Goal: Task Accomplishment & Management: Use online tool/utility

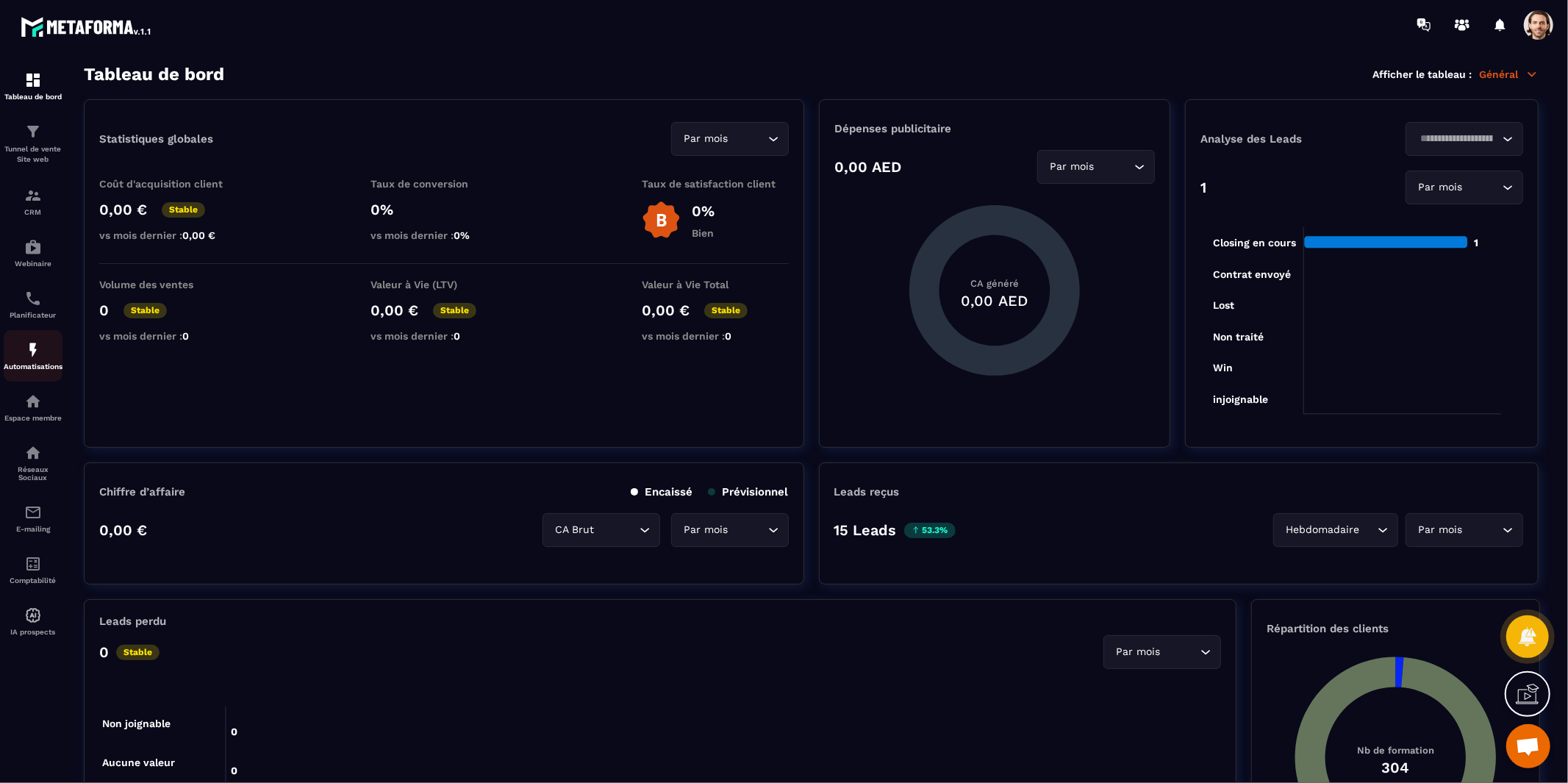
click at [45, 361] on div "Automatisations" at bounding box center [33, 355] width 59 height 29
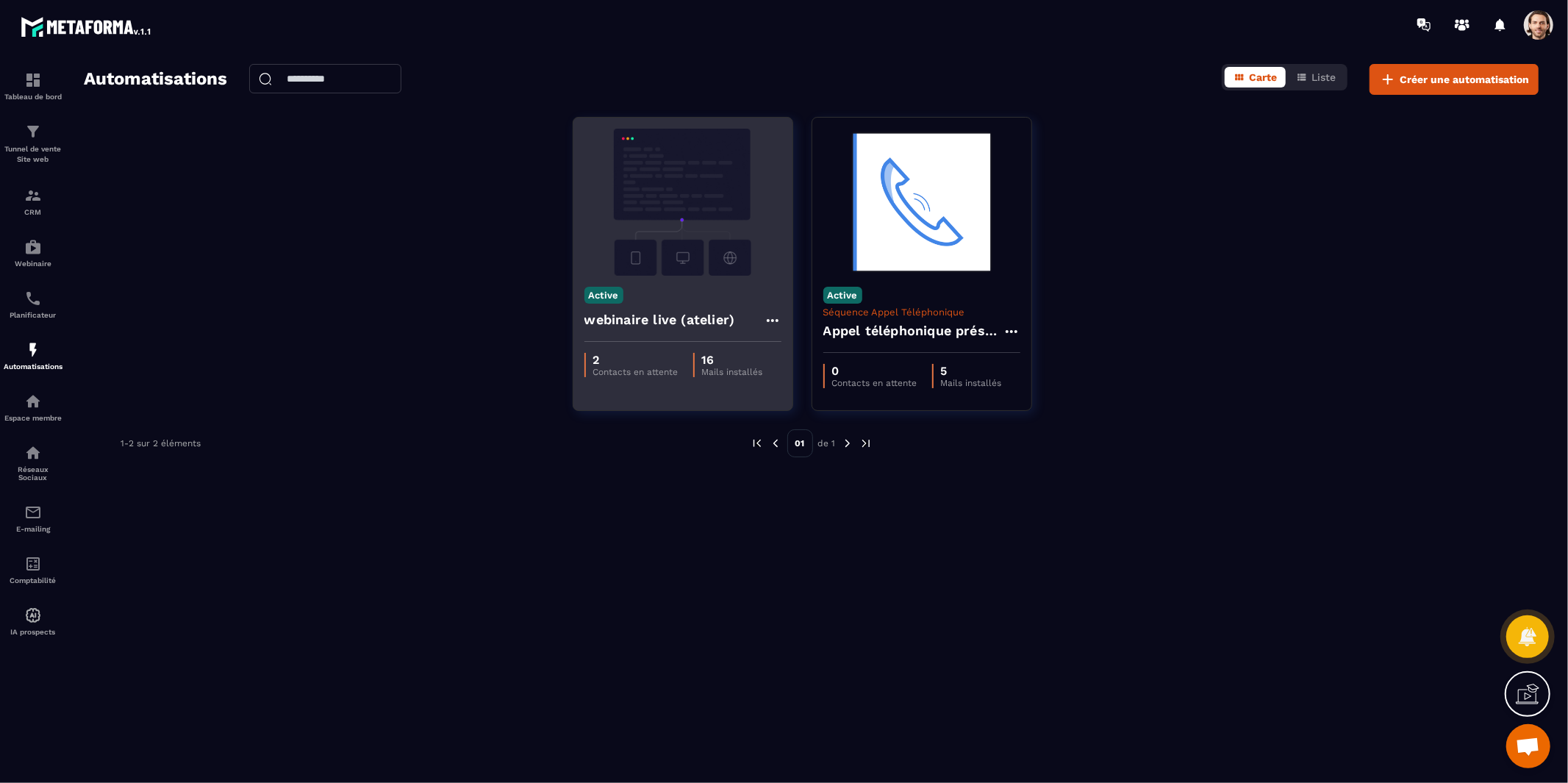
click at [686, 271] on img at bounding box center [683, 202] width 197 height 147
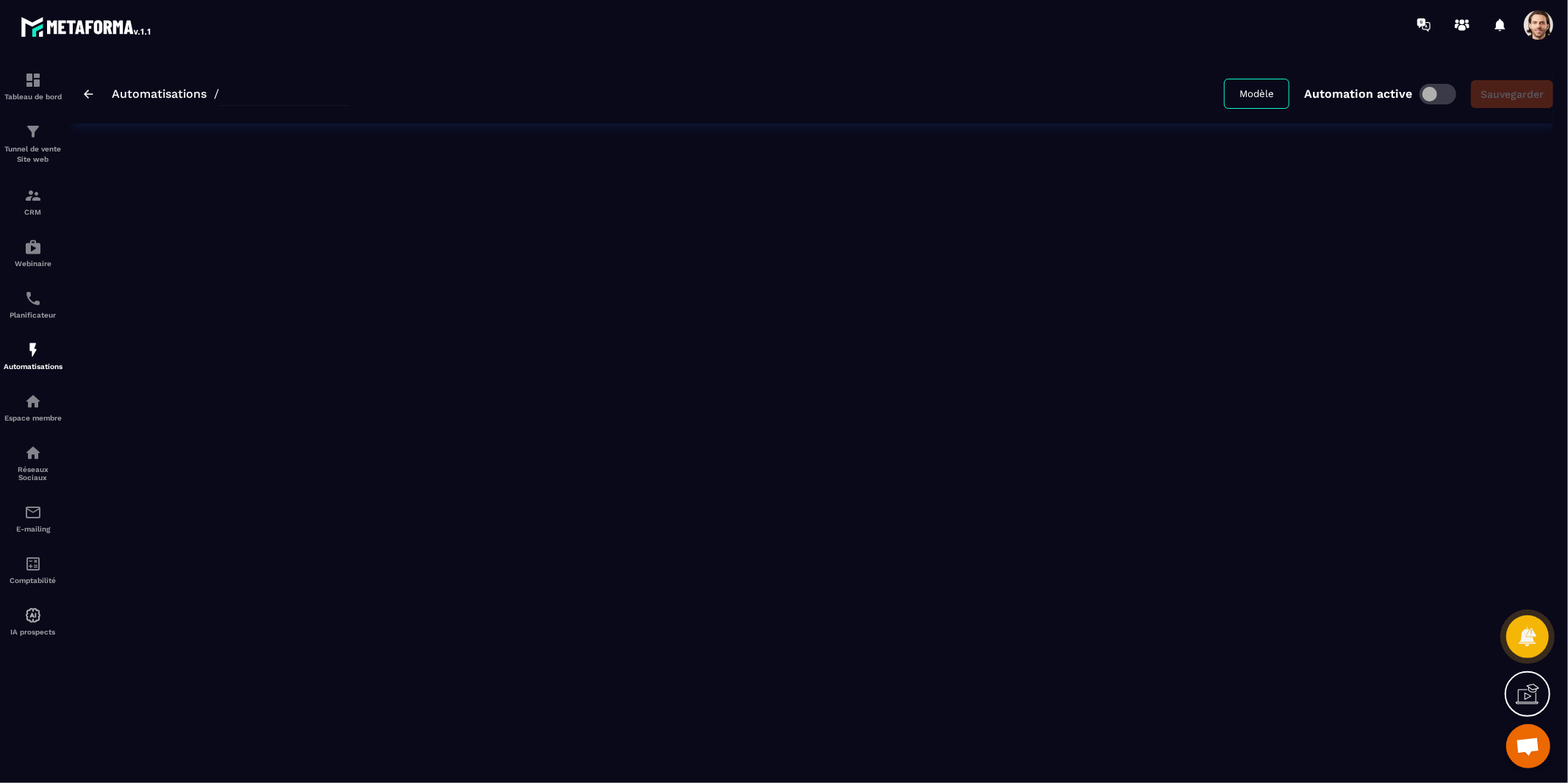
type input "**********"
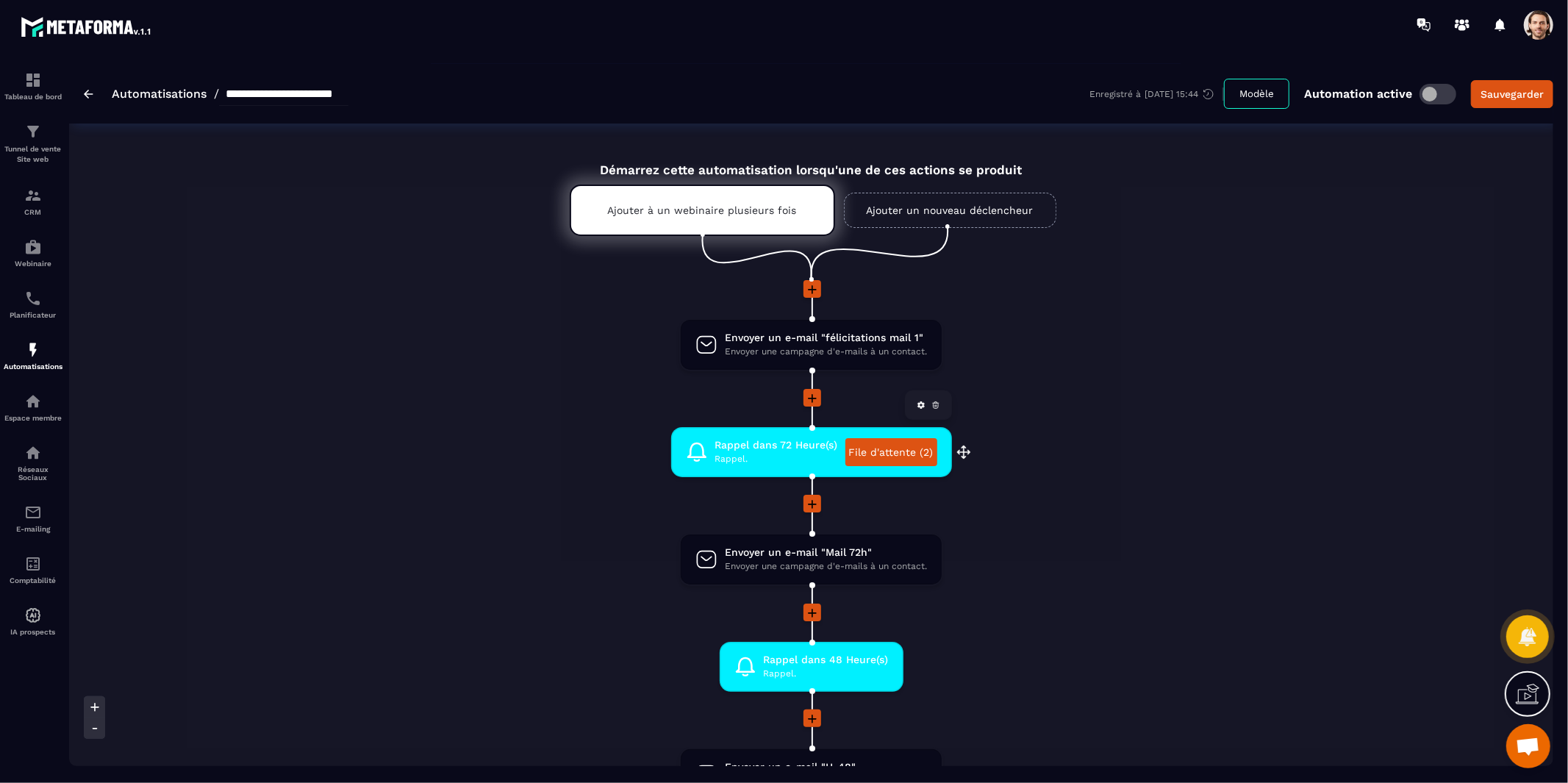
click at [895, 457] on link "File d'attente (2)" at bounding box center [891, 452] width 92 height 28
